Goal: Information Seeking & Learning: Learn about a topic

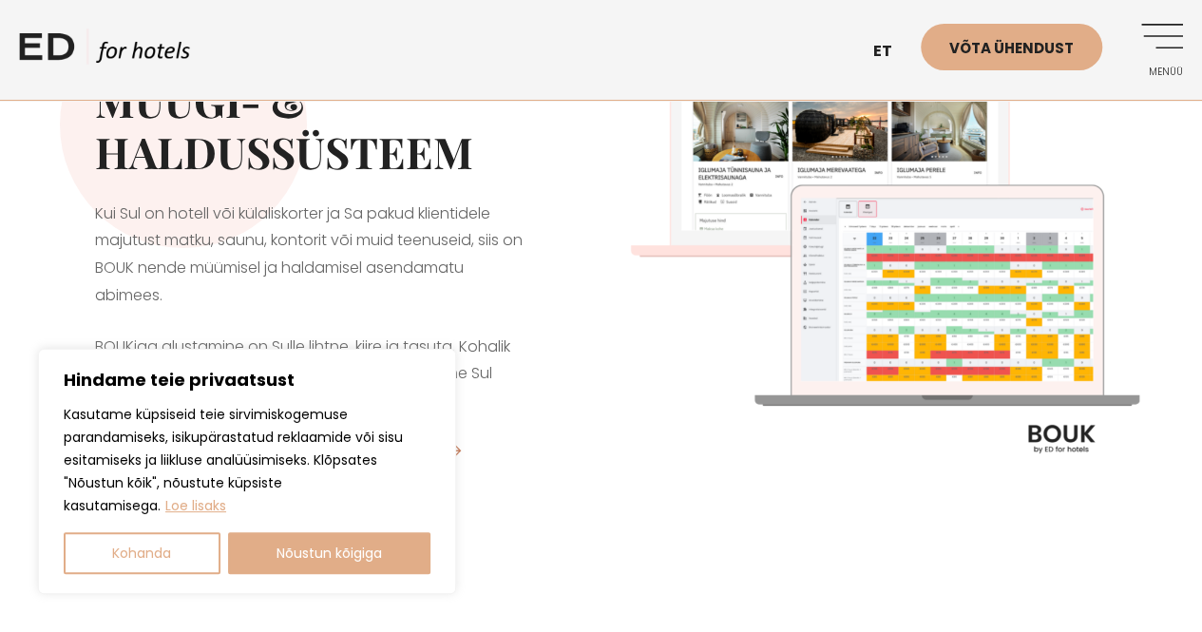
scroll to position [190, 0]
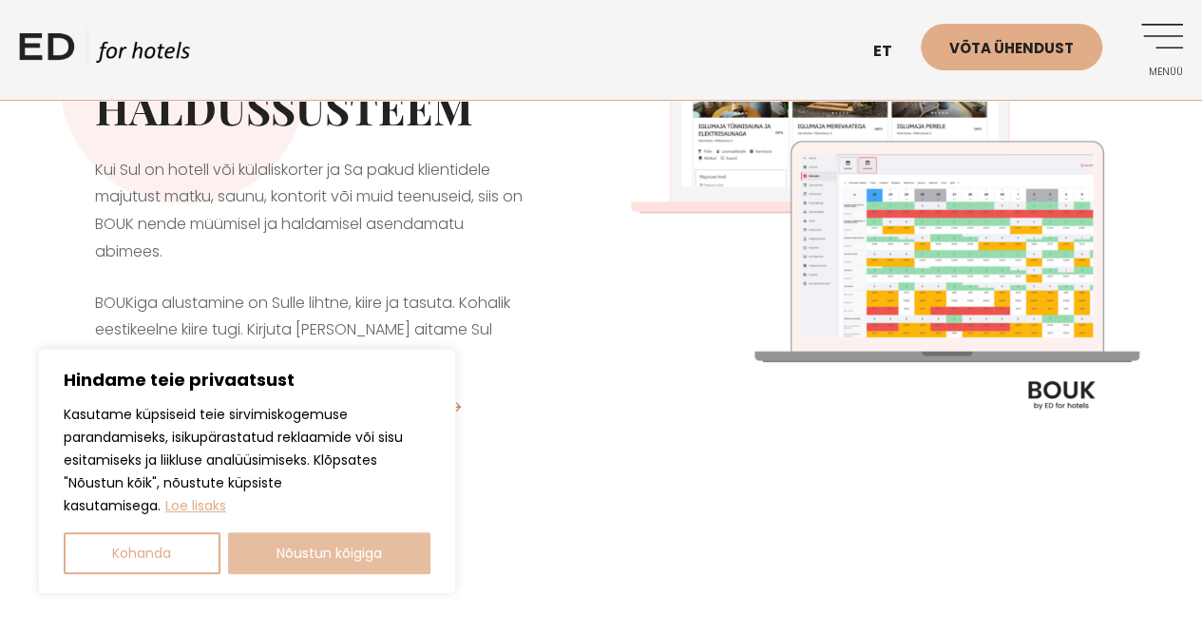
click at [367, 561] on button "Nõustun kõigiga" at bounding box center [329, 553] width 203 height 42
checkbox input "true"
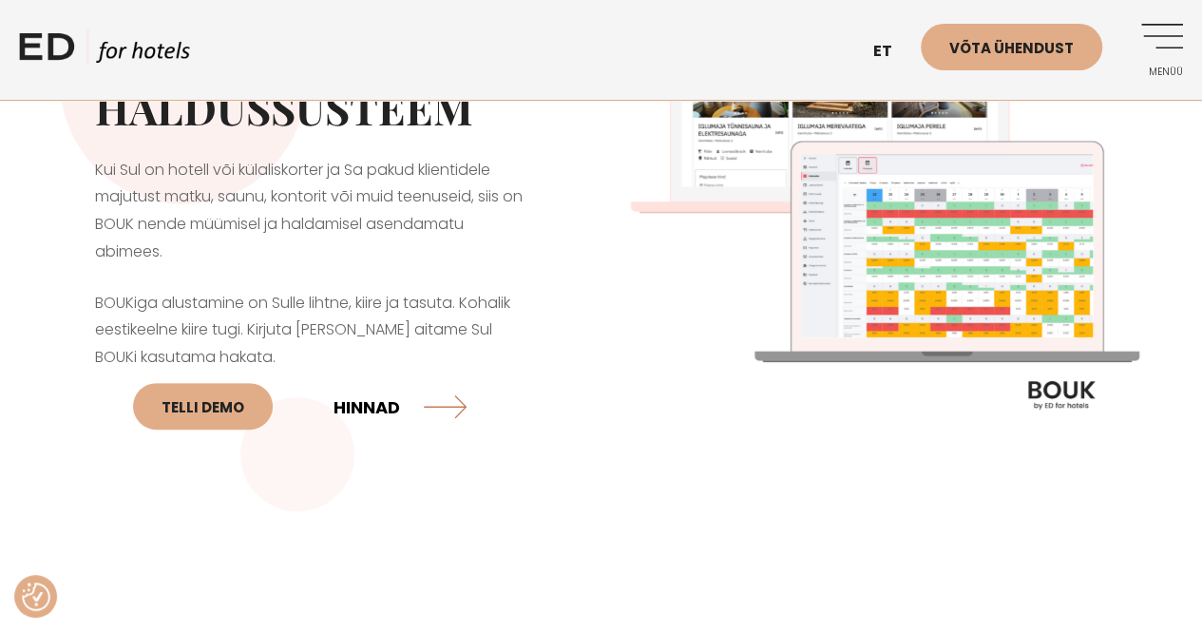
click at [399, 408] on link "HINNAD" at bounding box center [400, 406] width 133 height 50
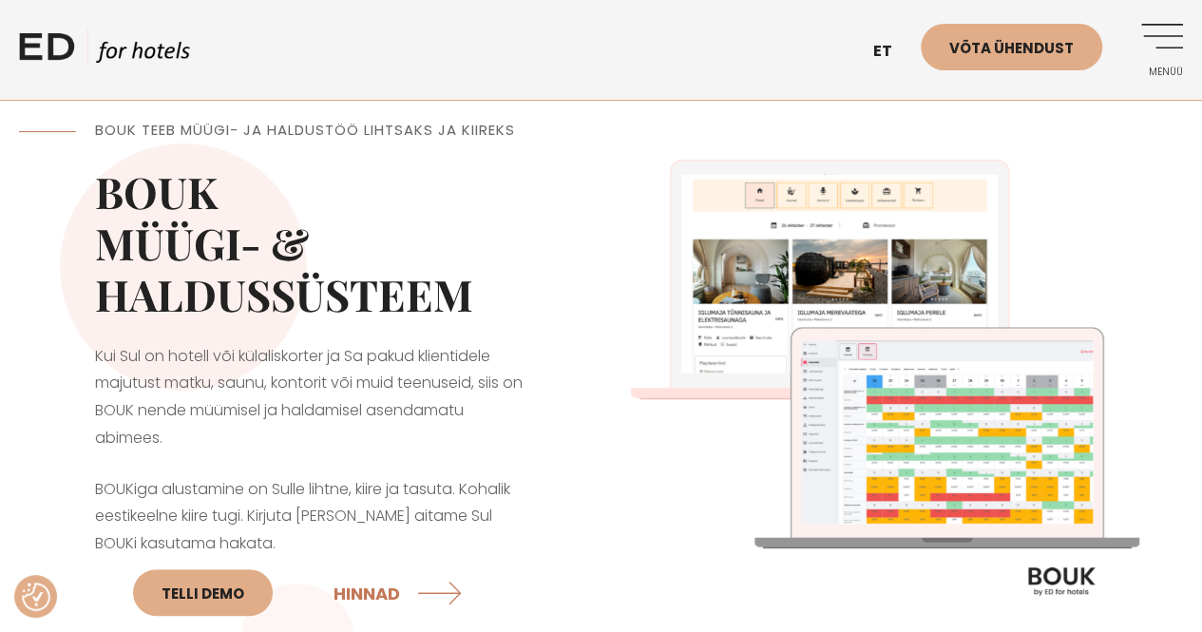
scroll to position [0, 0]
